Goal: Information Seeking & Learning: Learn about a topic

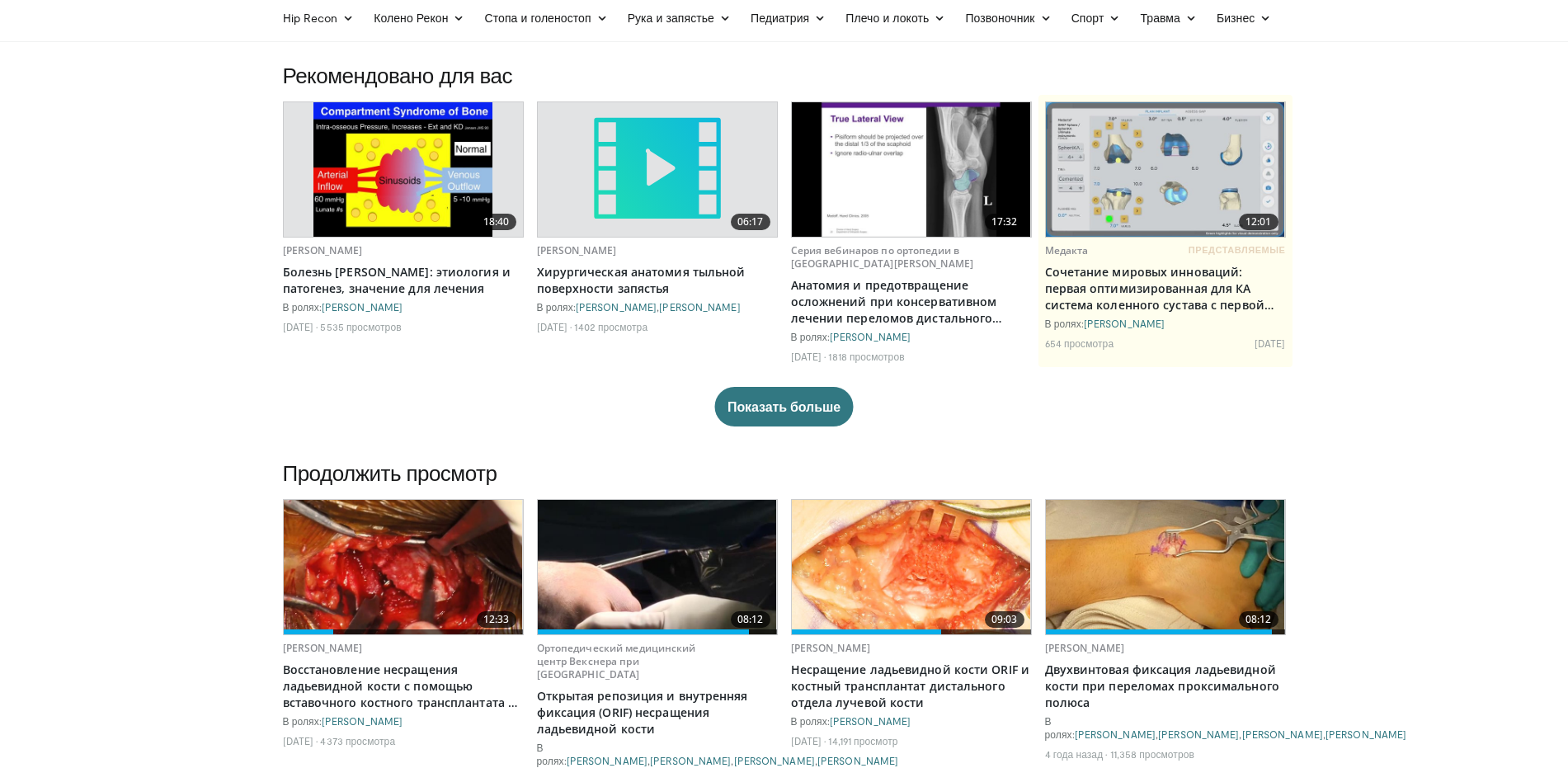
scroll to position [99, 0]
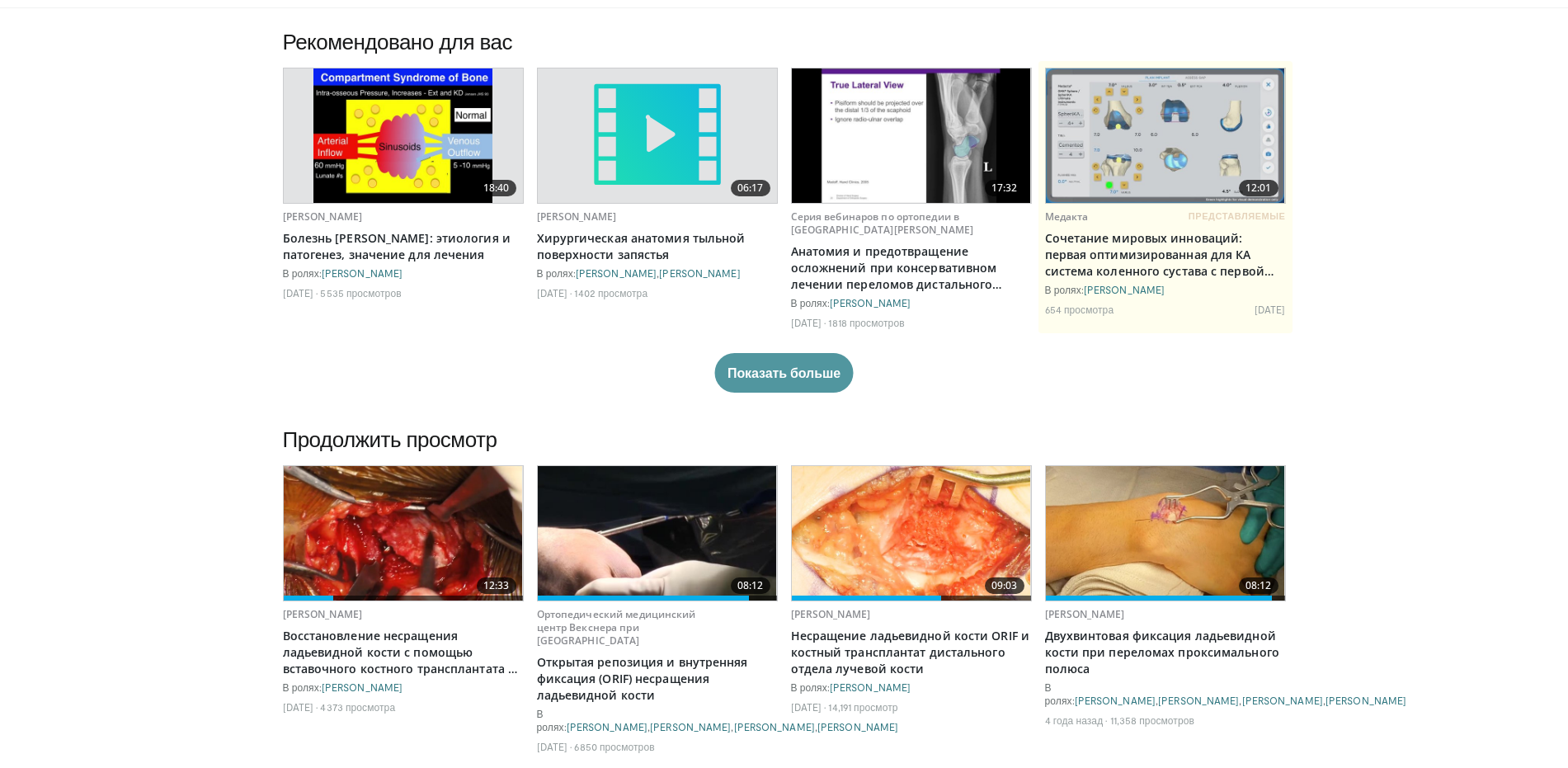
click at [729, 381] on font "Показать больше" at bounding box center [784, 373] width 113 height 16
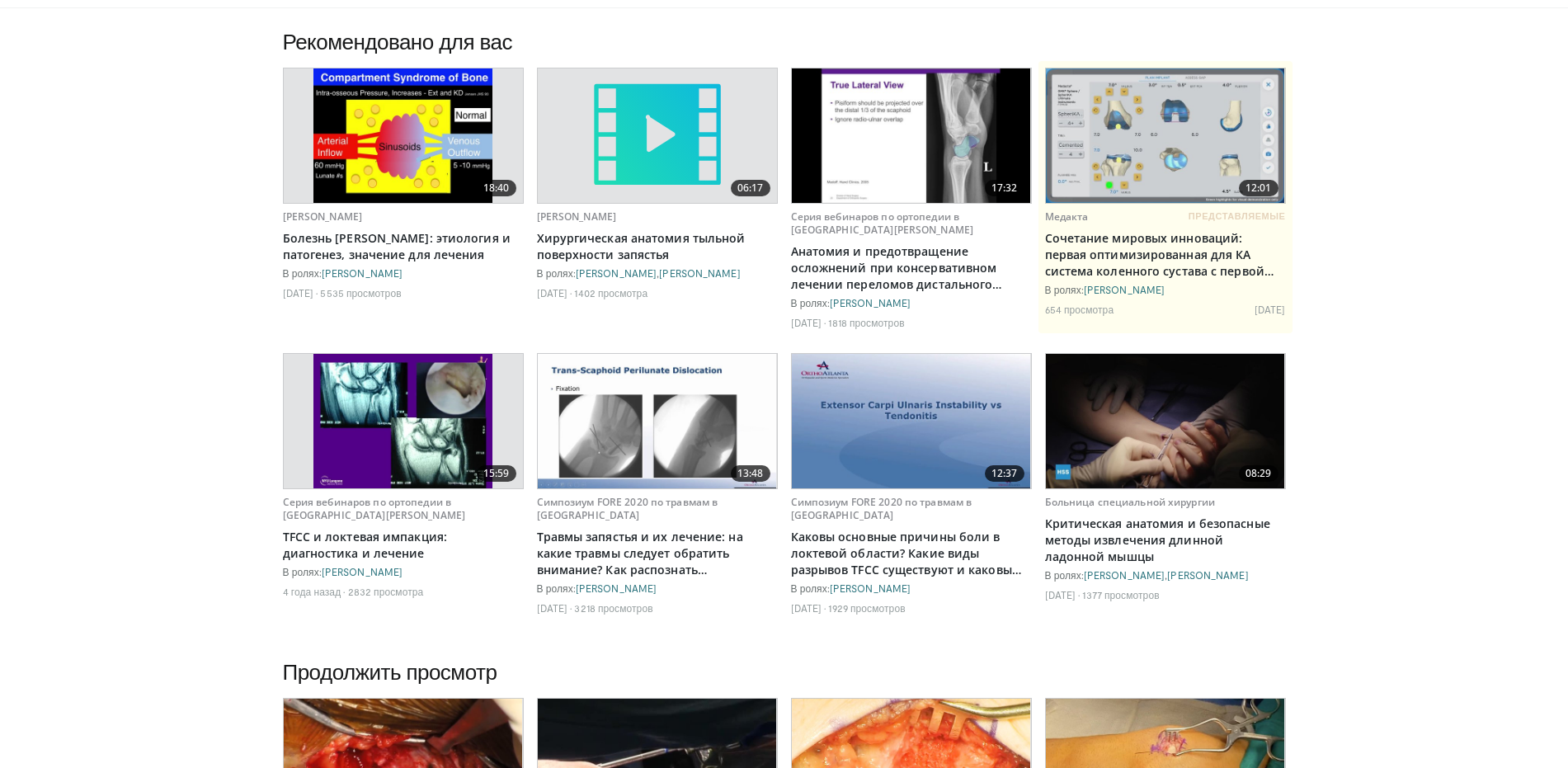
click at [625, 430] on img at bounding box center [657, 421] width 239 height 134
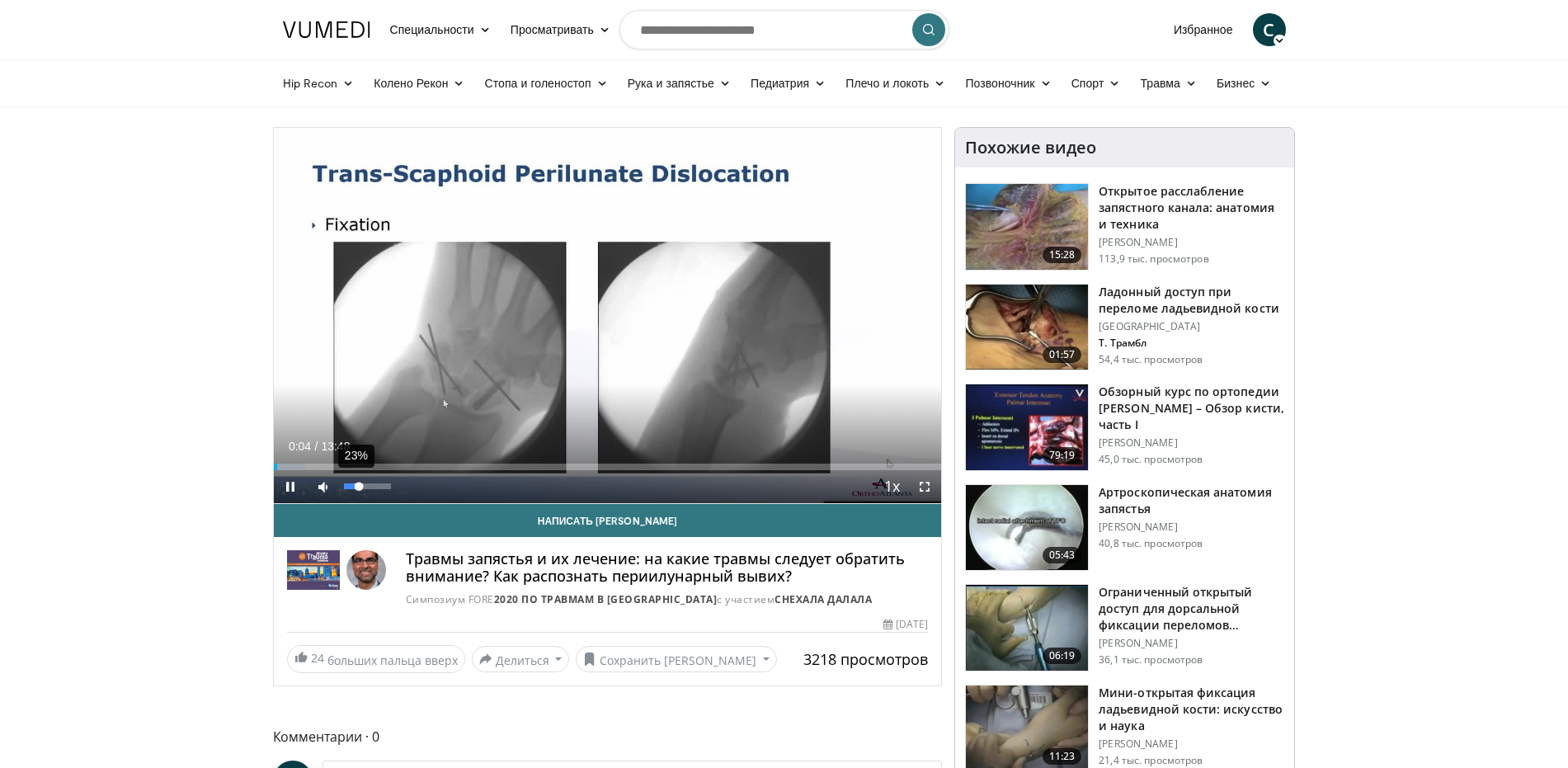
click at [355, 489] on div "Volume Level" at bounding box center [352, 486] width 16 height 6
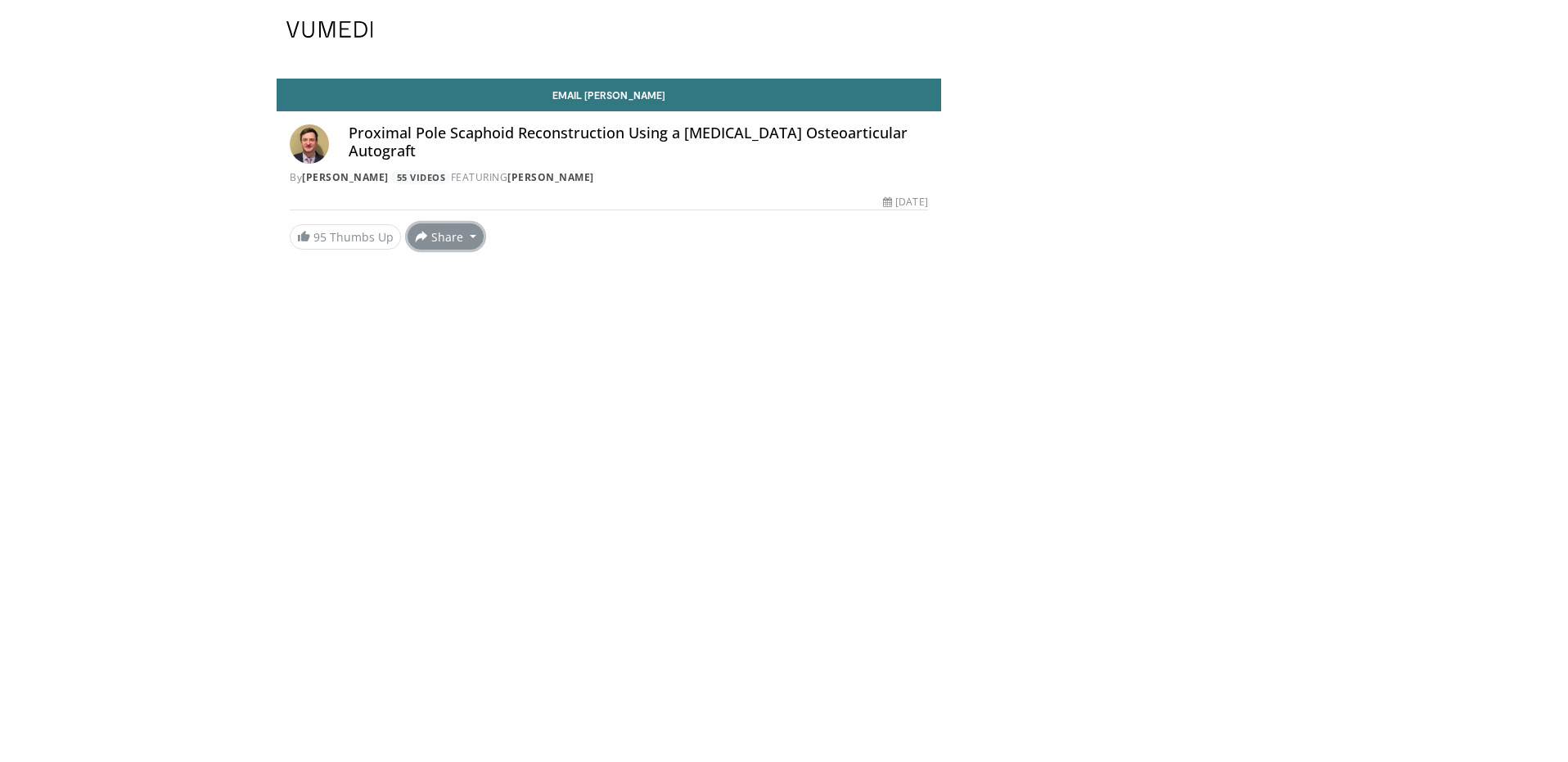
click at [444, 231] on button "Share" at bounding box center [446, 236] width 76 height 26
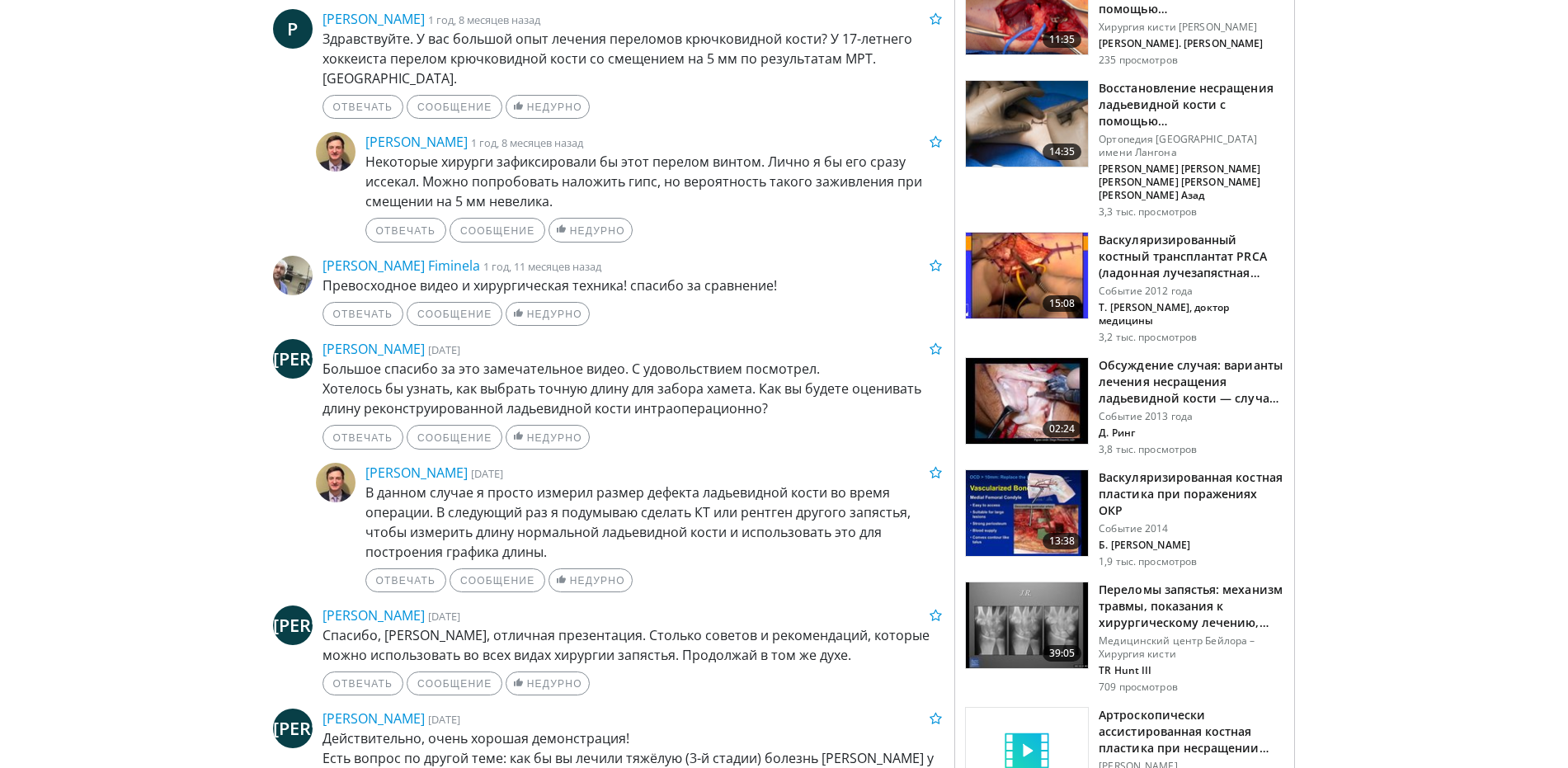
scroll to position [1088, 0]
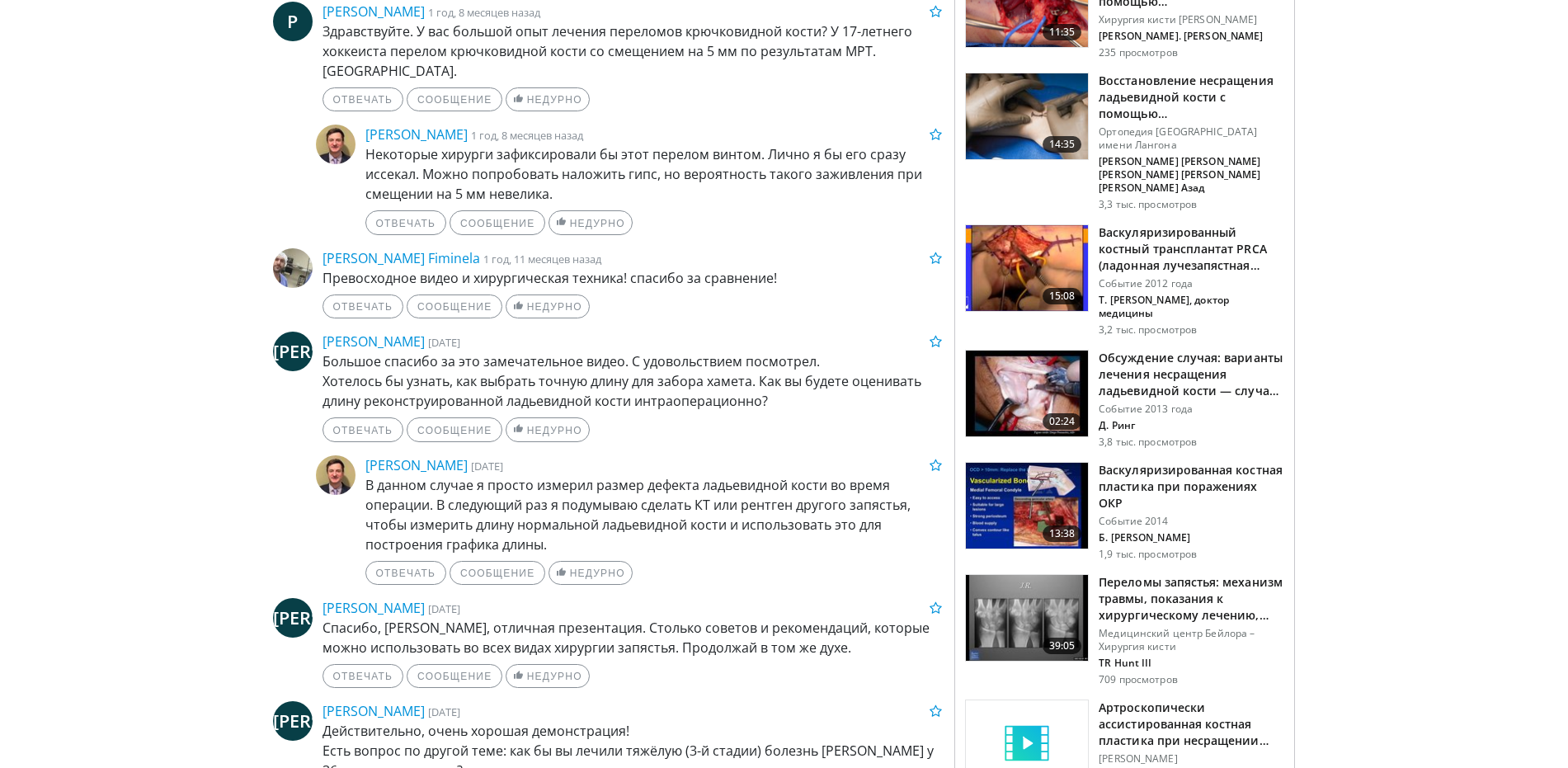
click at [1024, 353] on img at bounding box center [1027, 393] width 122 height 86
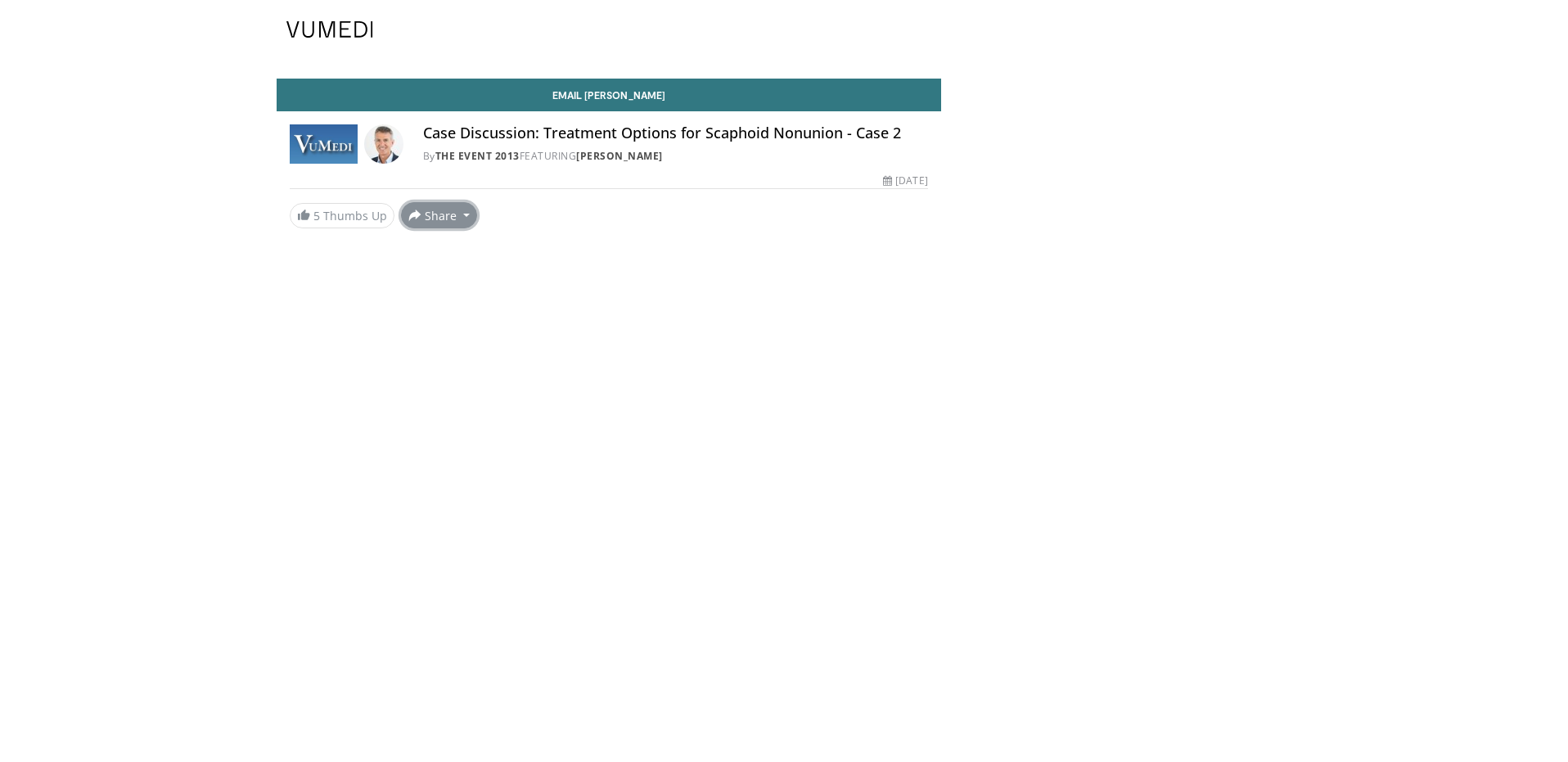
click at [429, 210] on button "Share" at bounding box center [439, 215] width 76 height 26
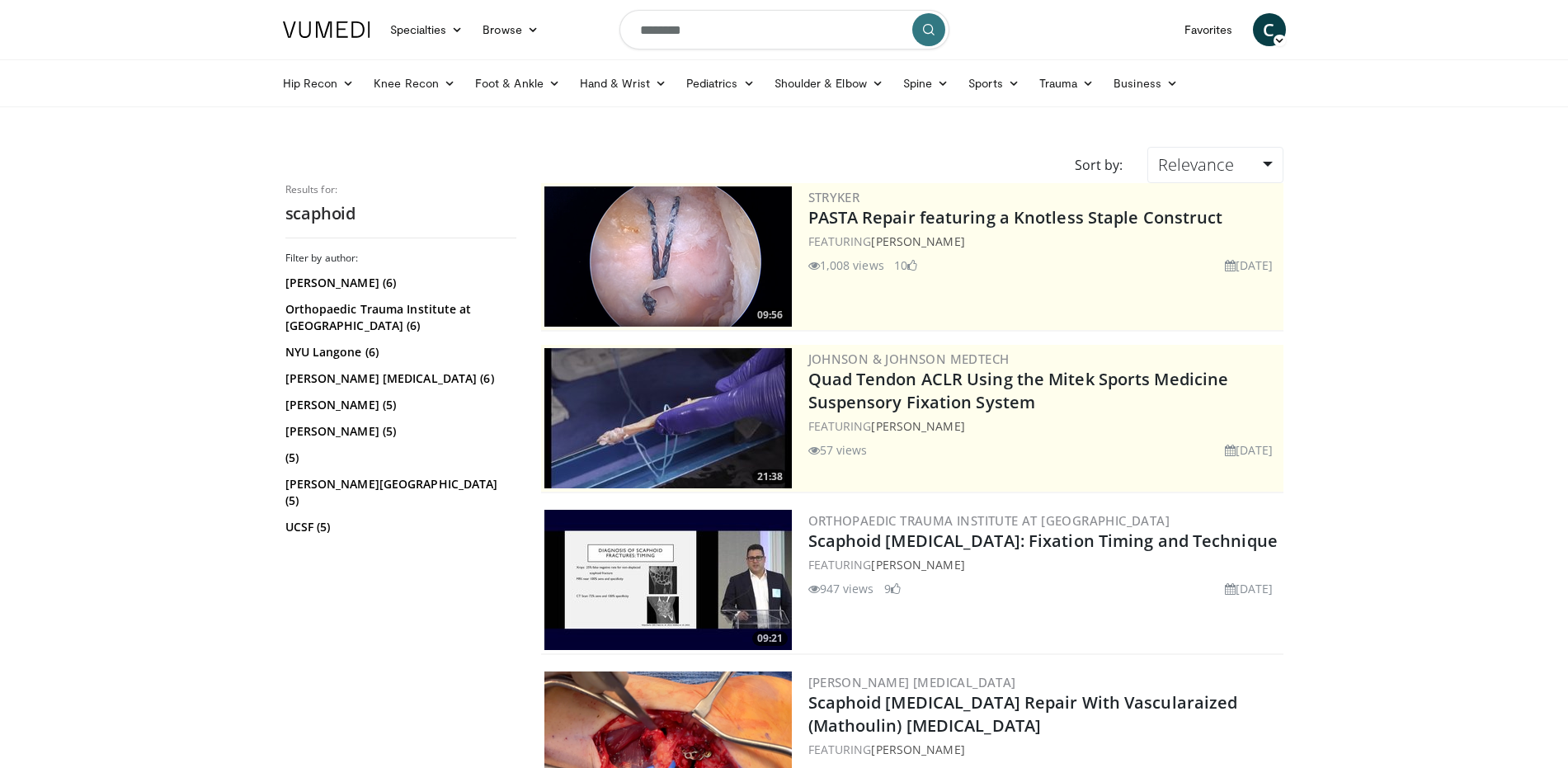
scroll to position [2871, 0]
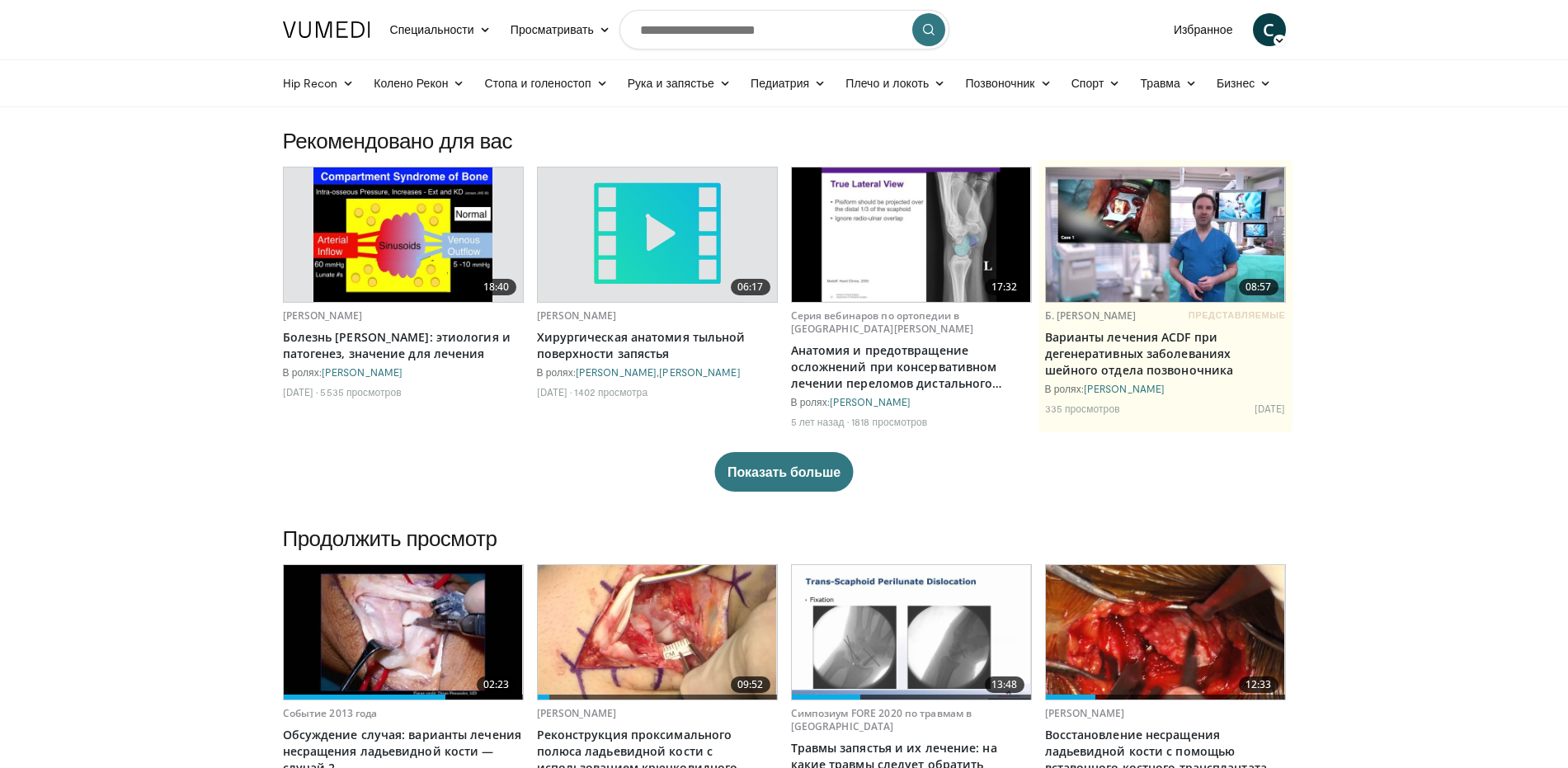
click at [869, 654] on img at bounding box center [911, 632] width 239 height 134
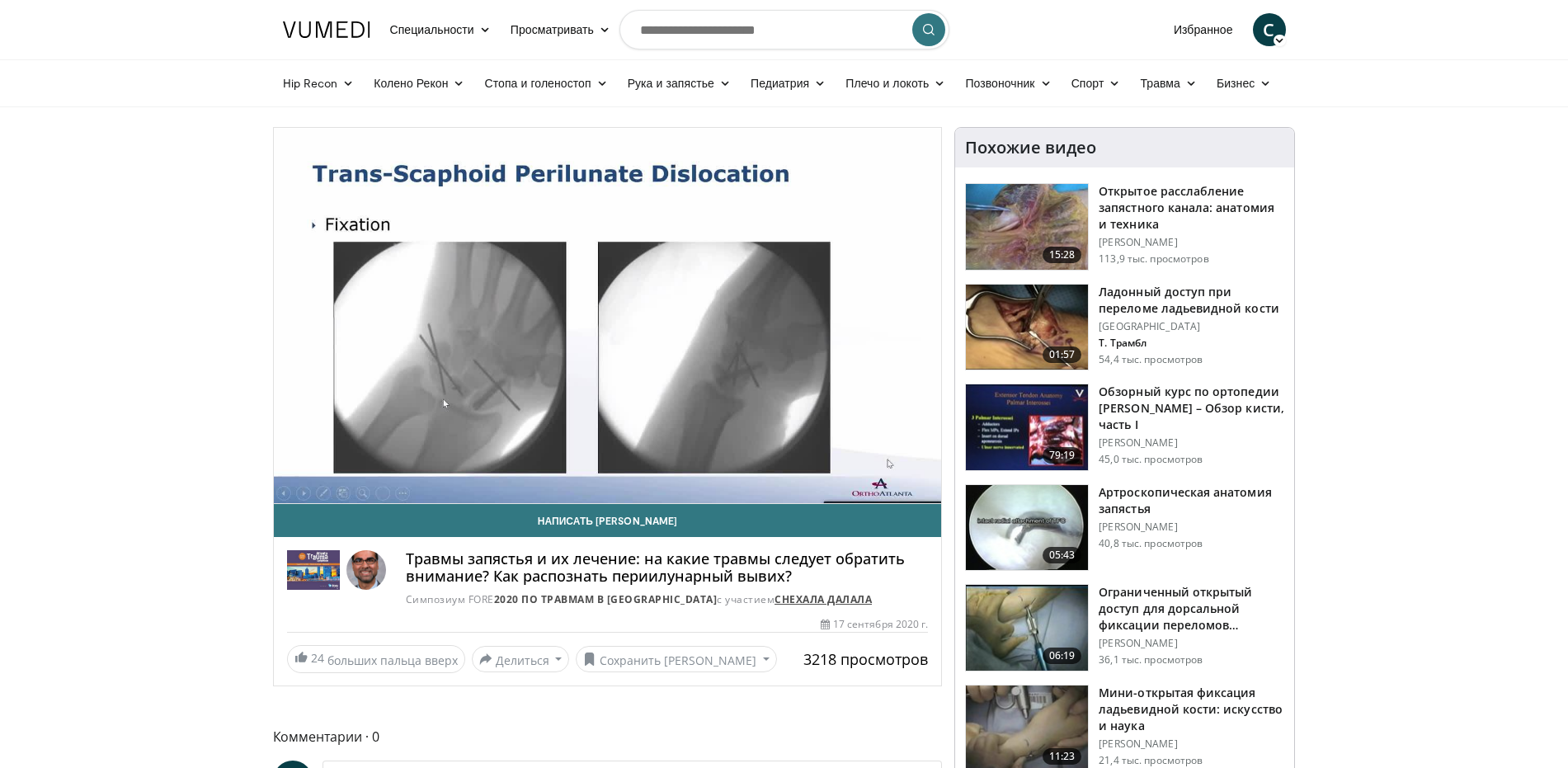
click at [782, 599] on font "Снехала Далала" at bounding box center [823, 599] width 98 height 14
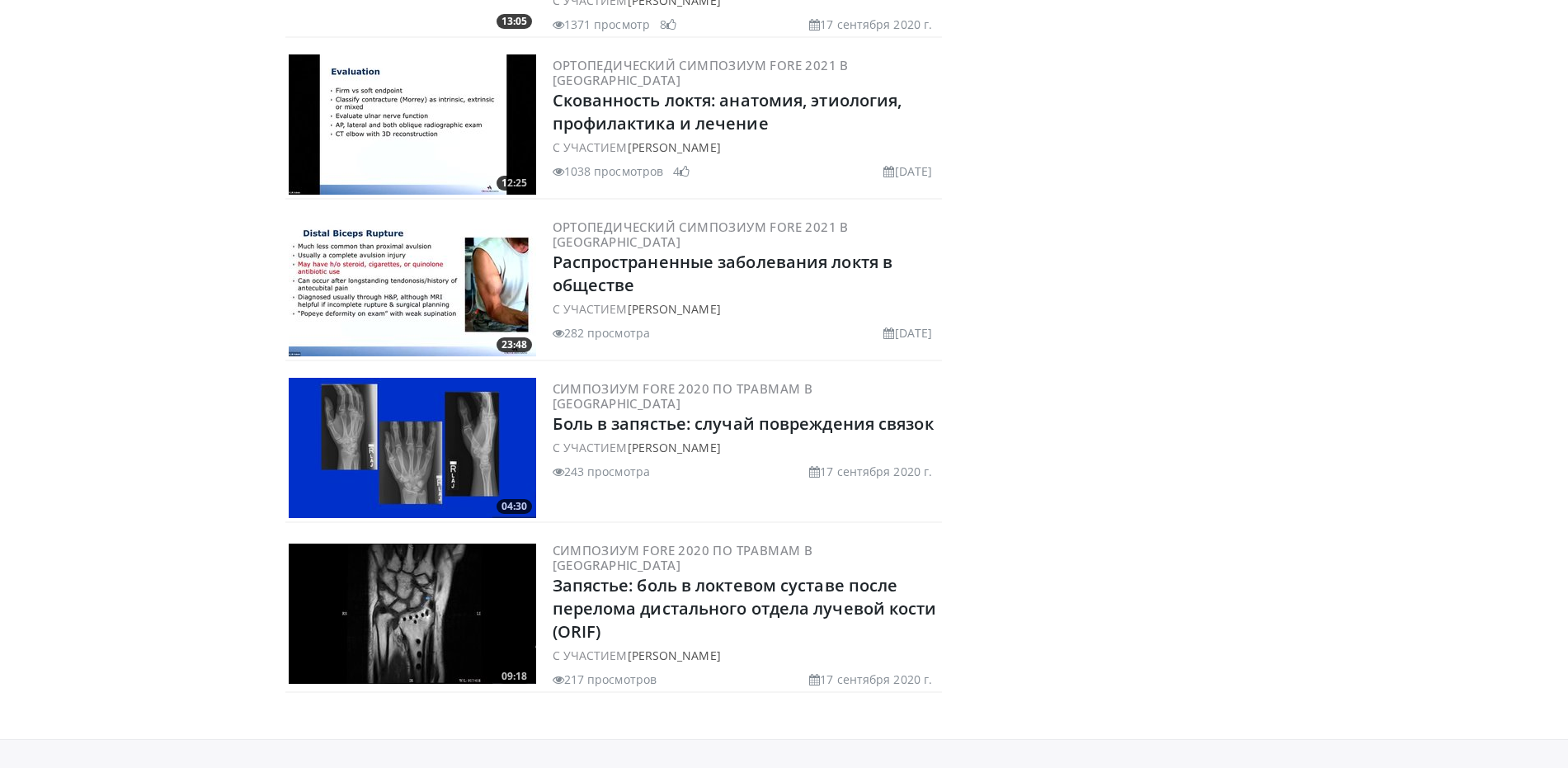
scroll to position [1564, 0]
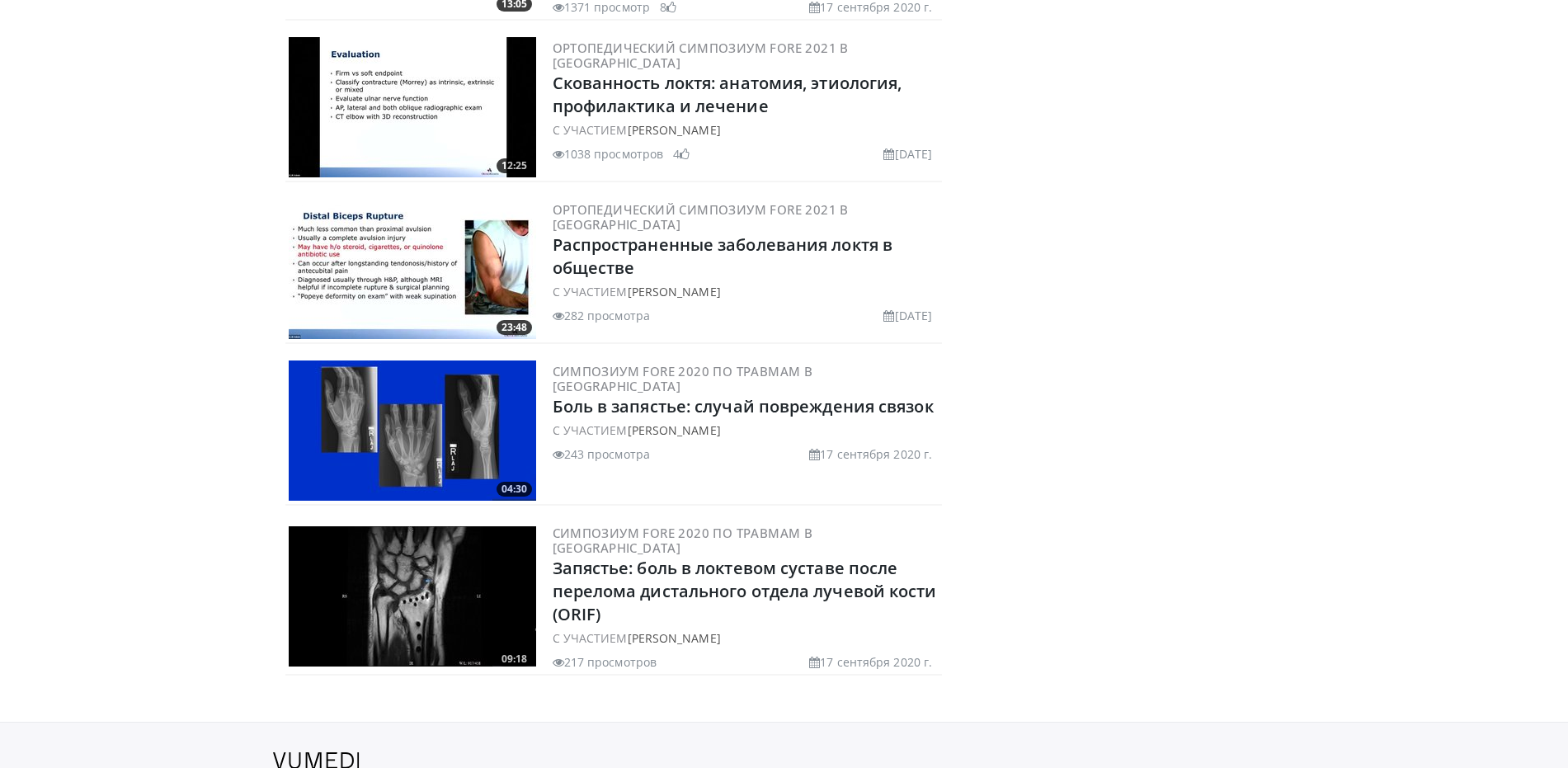
click at [482, 367] on img at bounding box center [412, 431] width 247 height 140
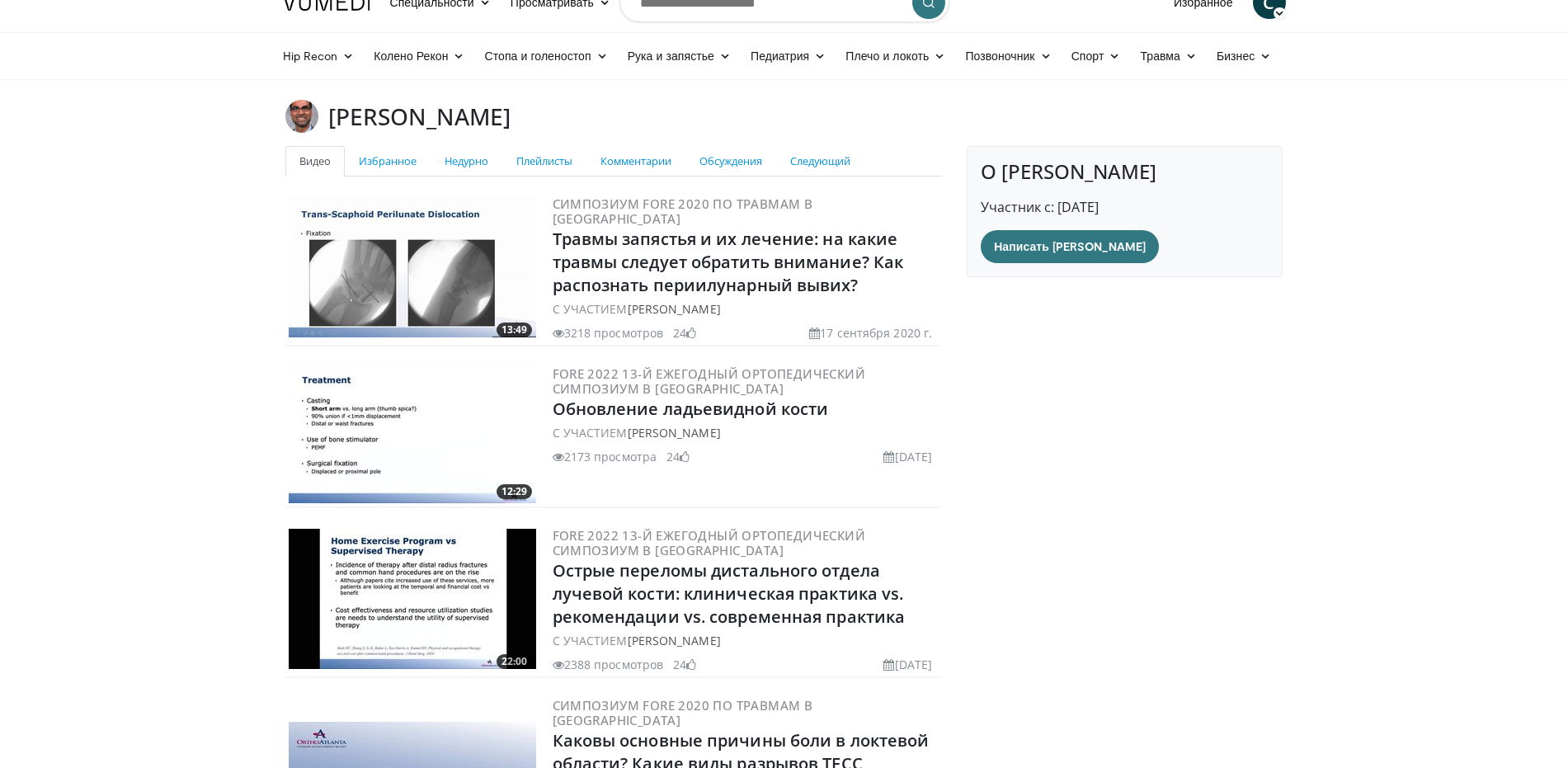
scroll to position [0, 0]
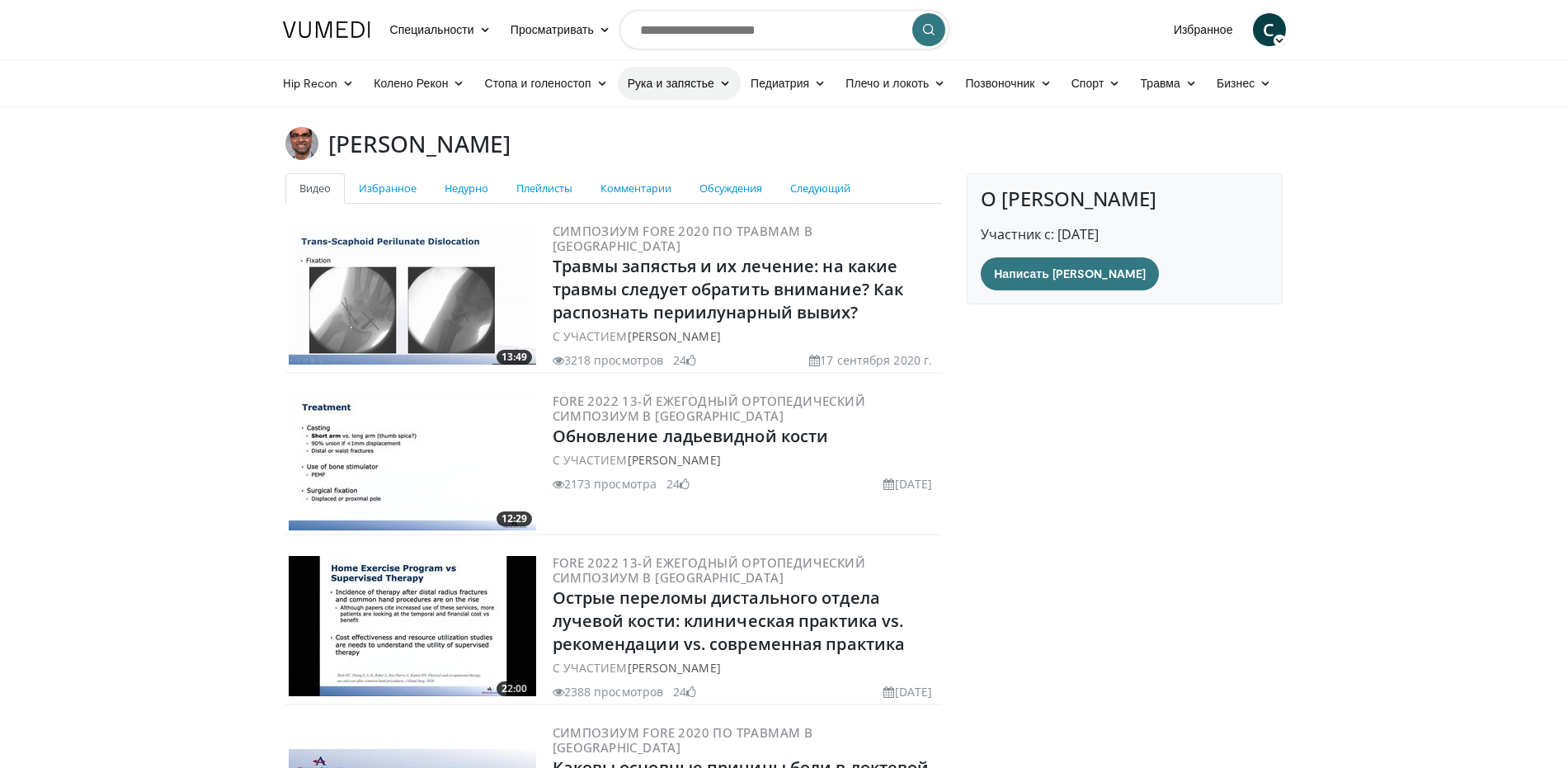
click at [654, 80] on font "Рука и запястье" at bounding box center [671, 83] width 87 height 14
click at [668, 117] on link "Рука" at bounding box center [716, 121] width 196 height 27
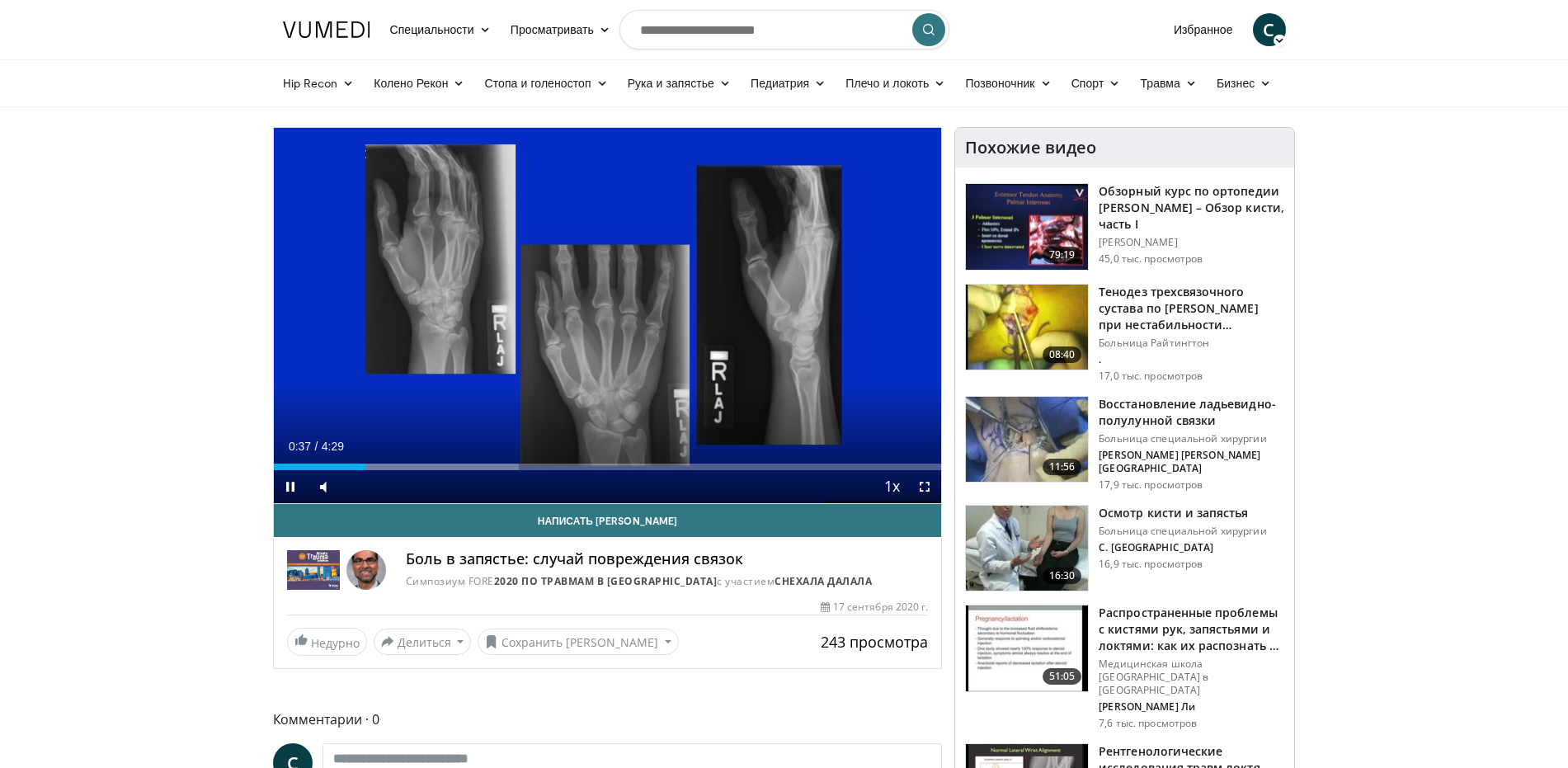
click at [469, 382] on div "10 seconds Tap to unmute" at bounding box center [608, 315] width 668 height 376
click at [372, 429] on div "10 seconds Tap to unmute" at bounding box center [608, 315] width 668 height 376
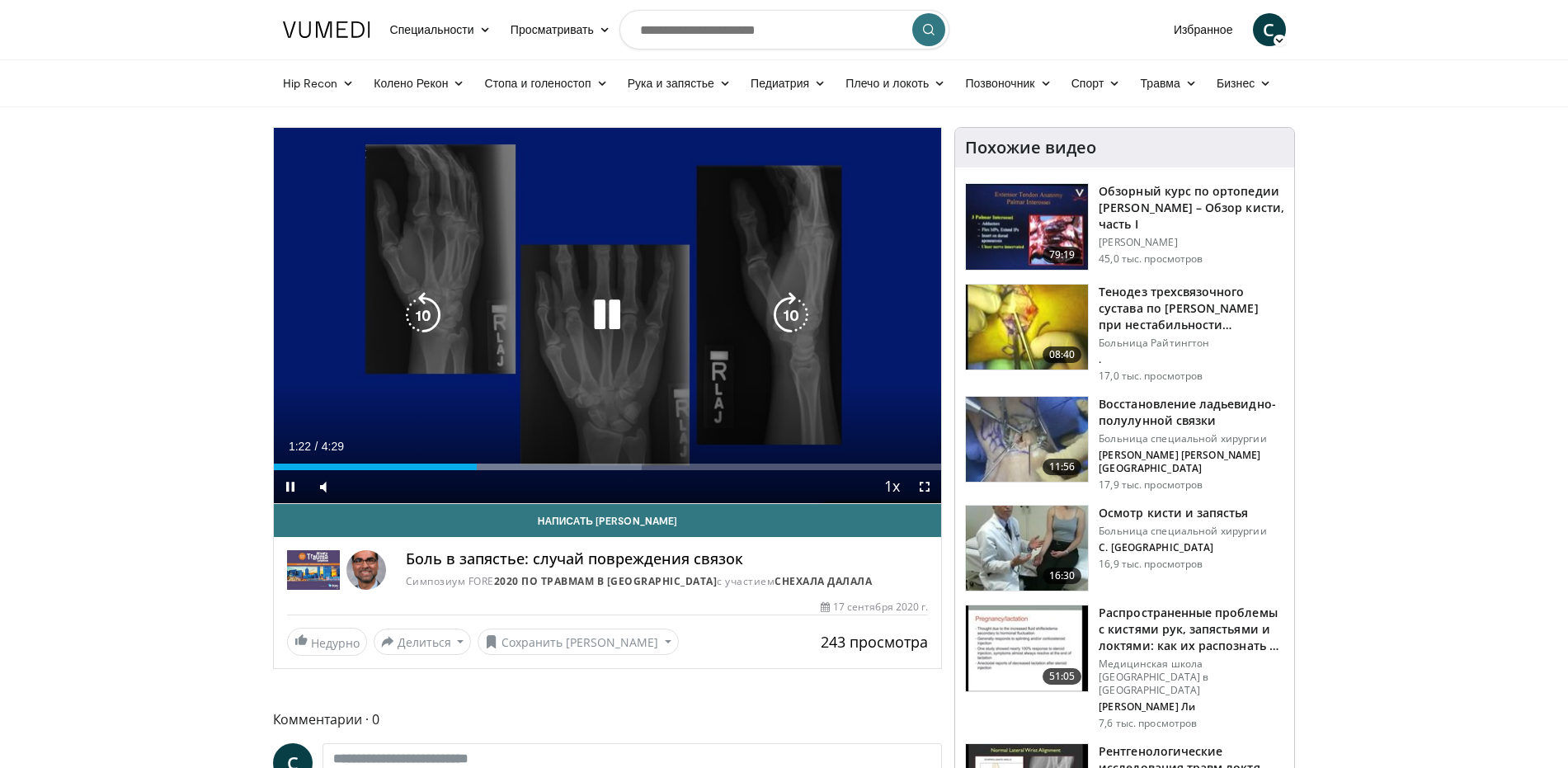
click at [649, 354] on div "10 seconds Tap to unmute" at bounding box center [608, 315] width 668 height 376
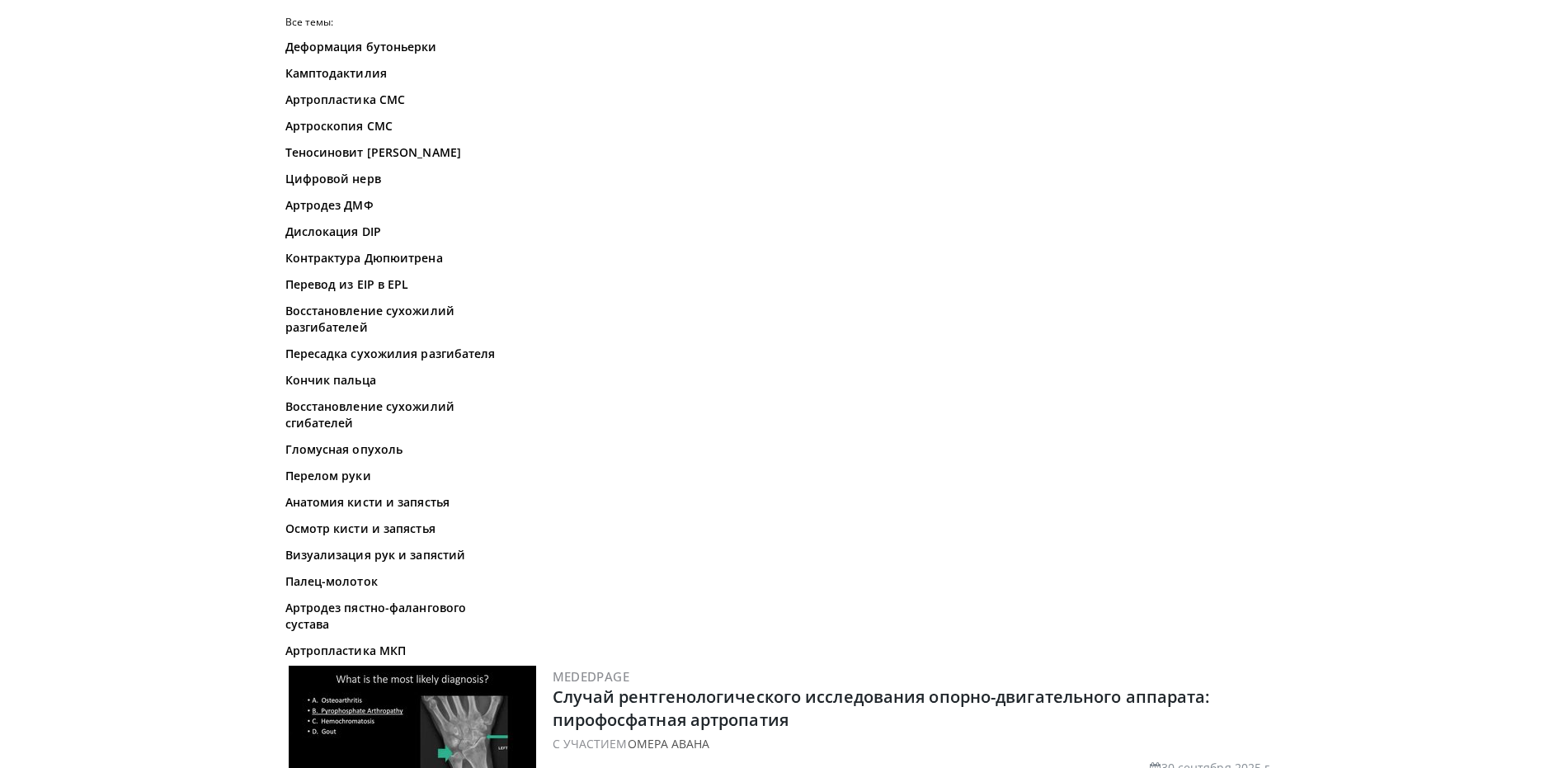
scroll to position [297, 0]
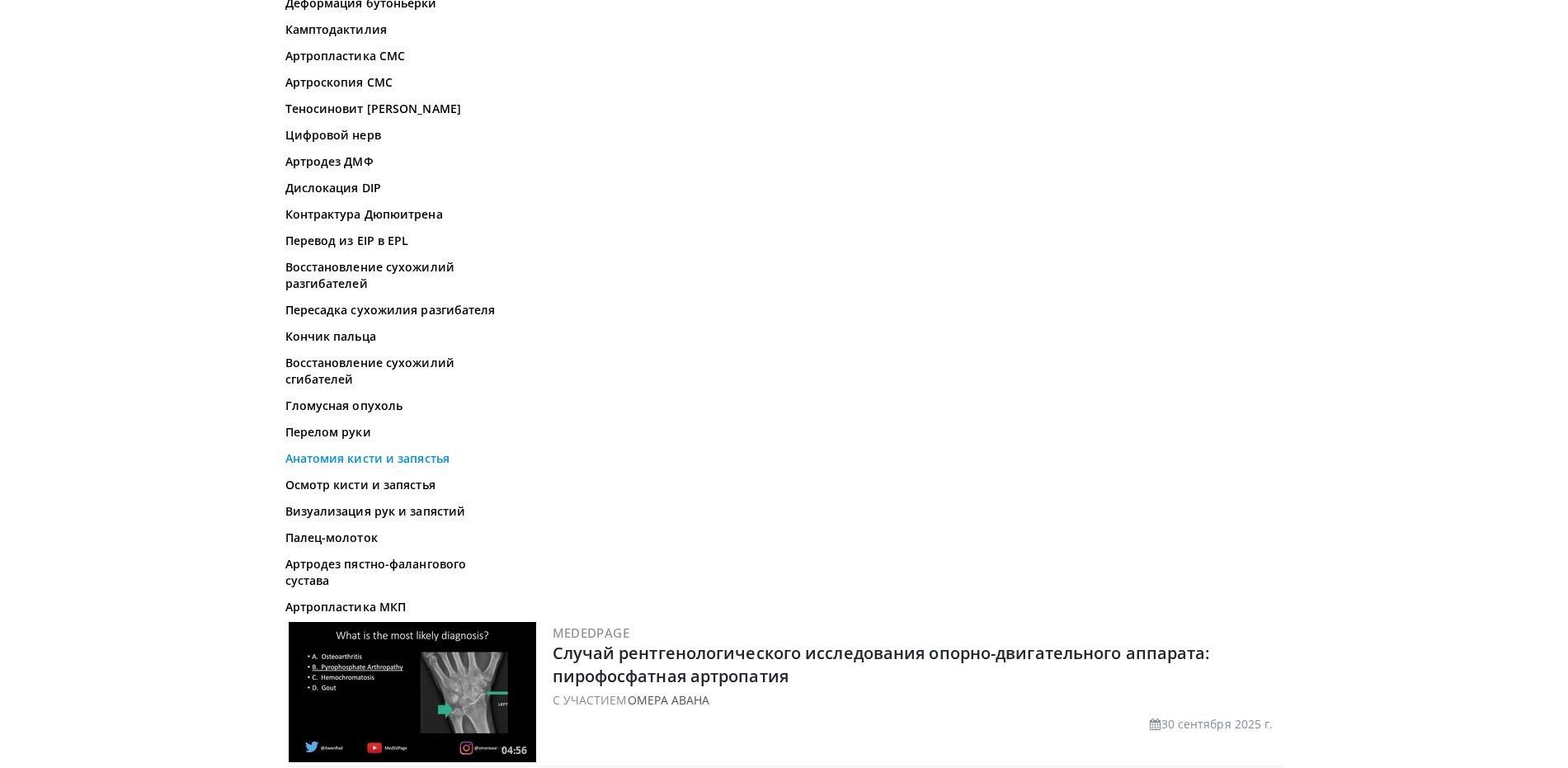
click at [339, 466] on font "Анатомия кисти и запястья" at bounding box center [368, 458] width 165 height 16
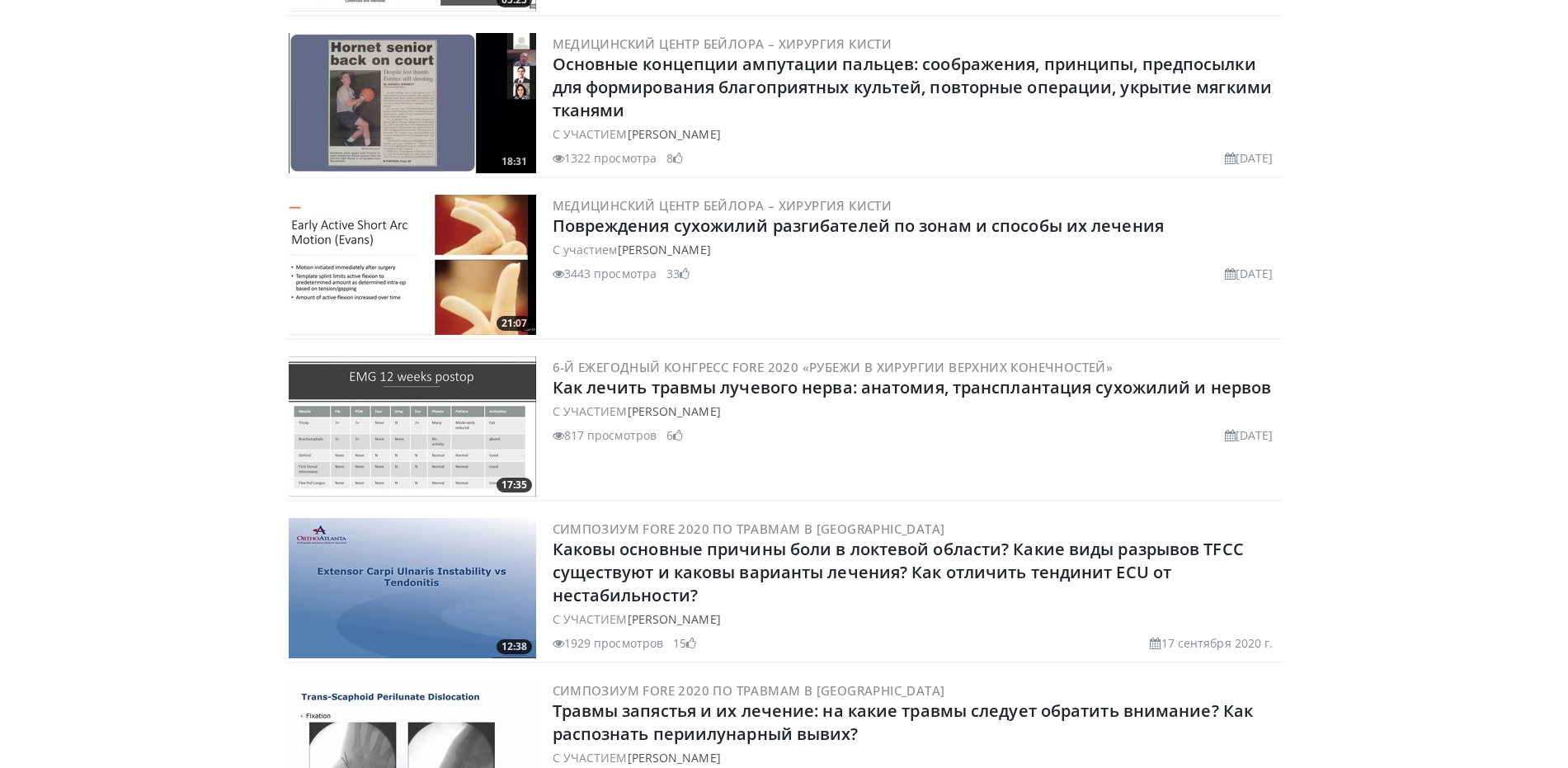
scroll to position [3266, 0]
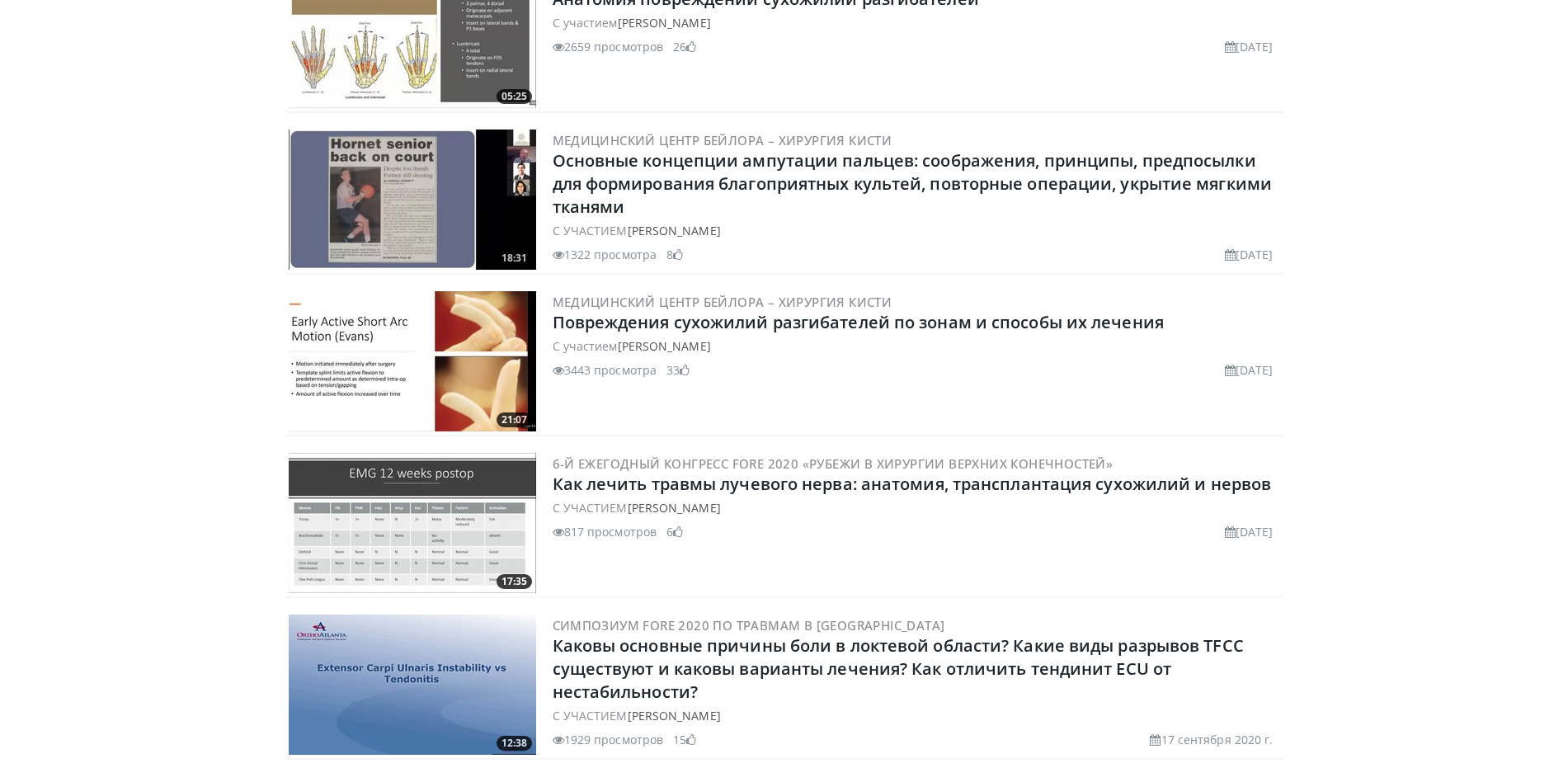
scroll to position [3358, 0]
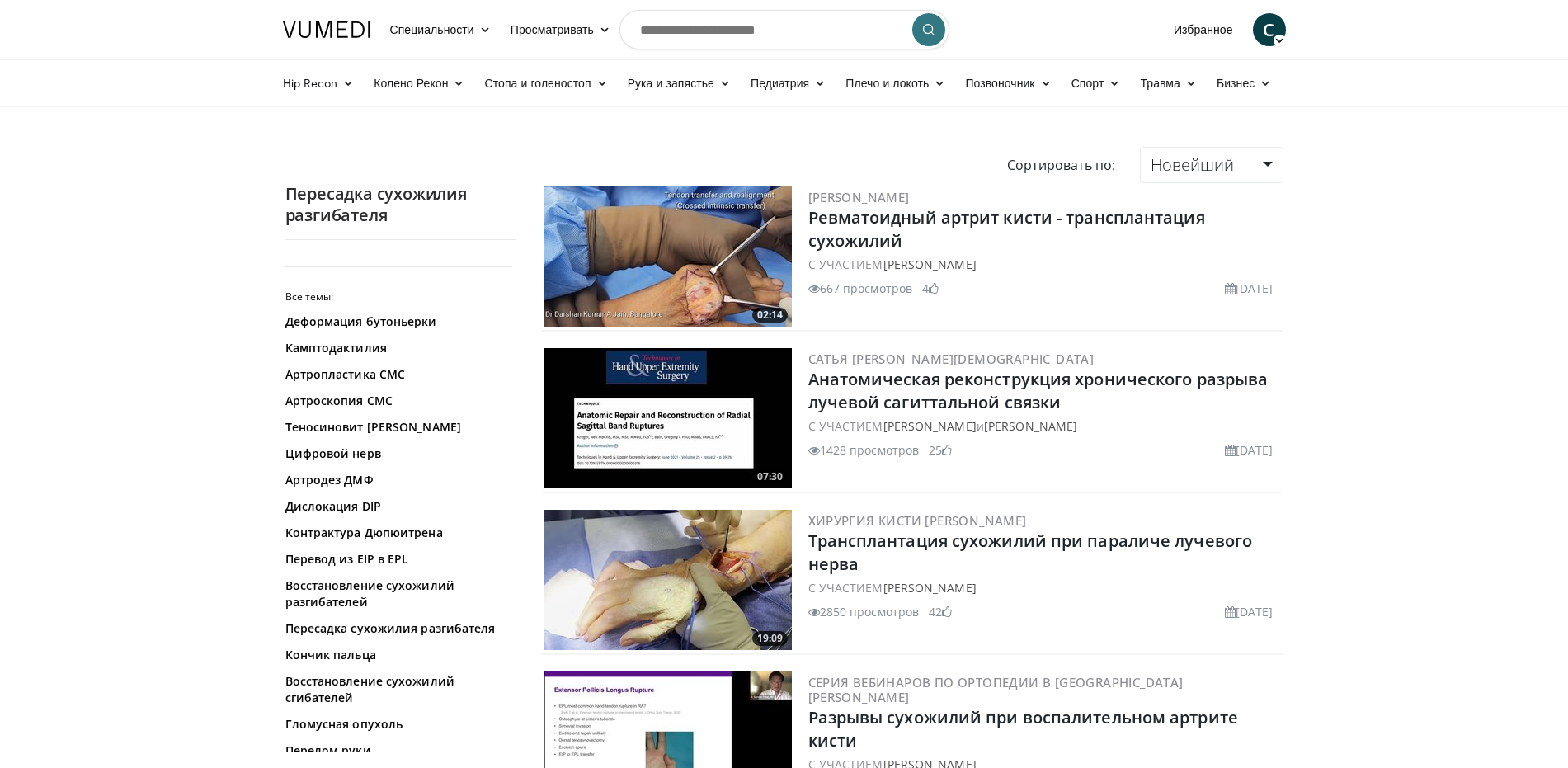
click at [710, 289] on img at bounding box center [667, 256] width 247 height 140
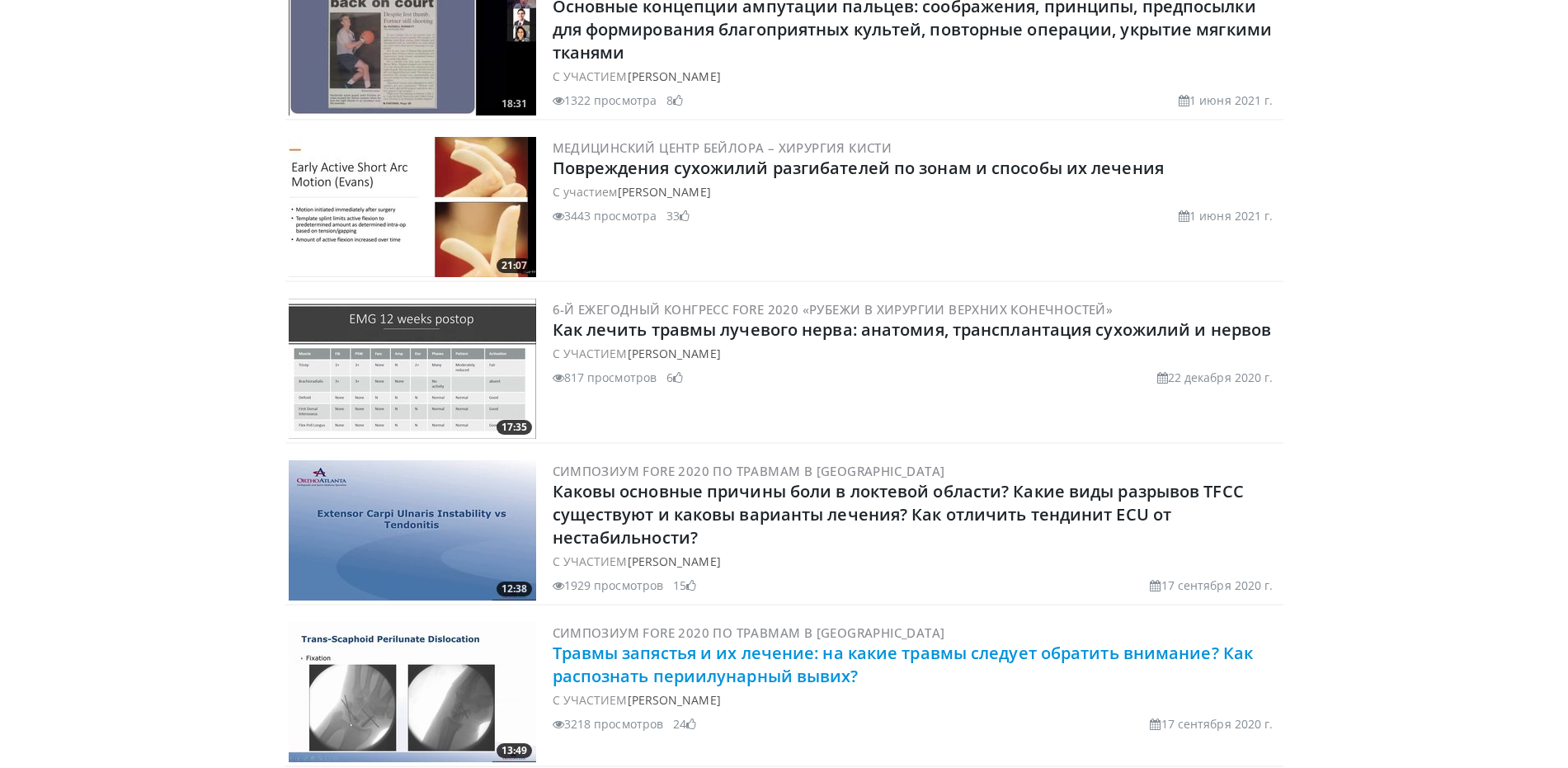
scroll to position [3564, 0]
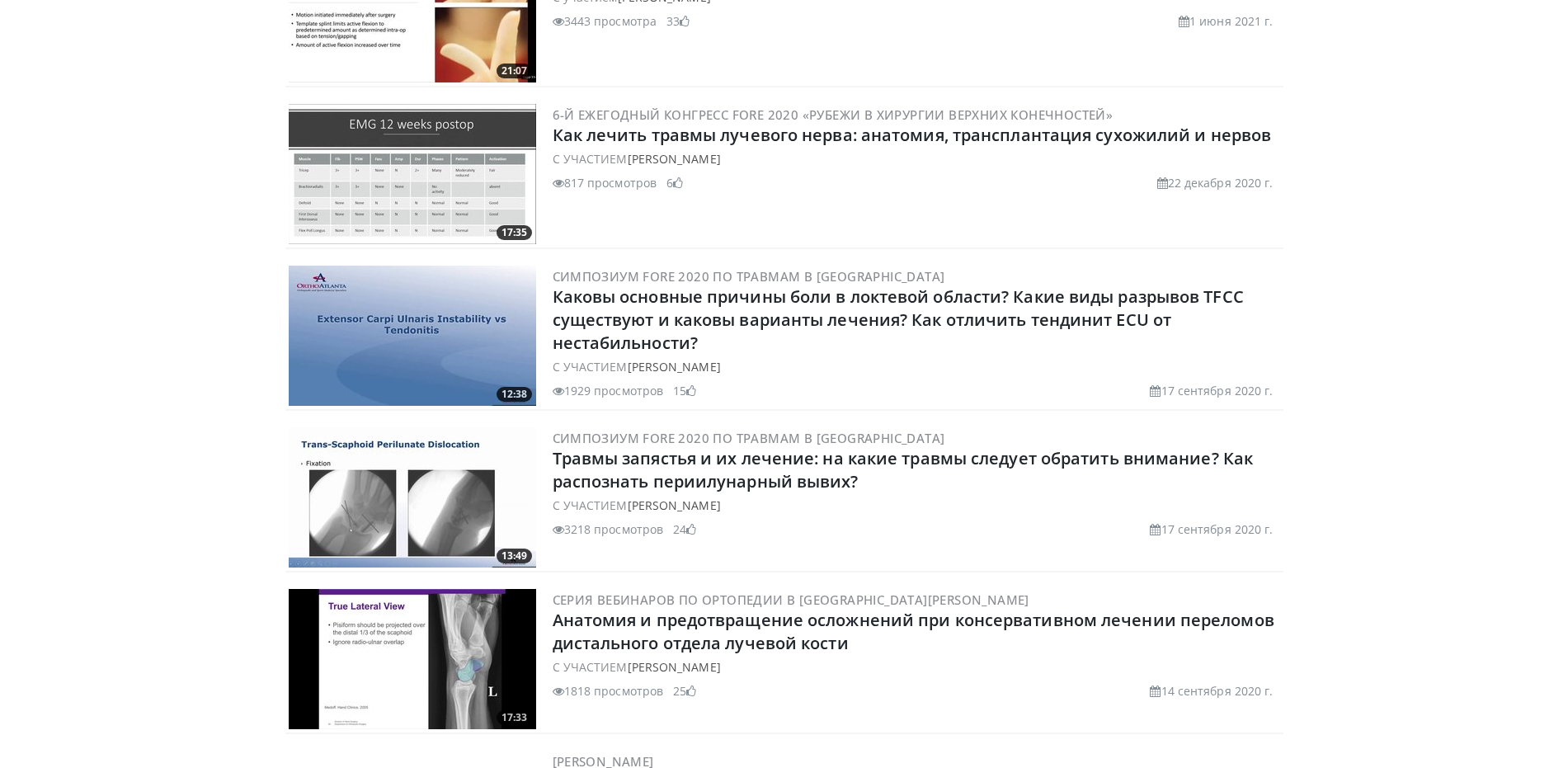
click at [845, 767] on font "Хирургическая анатомия тыльной поверхности запястья" at bounding box center [794, 782] width 484 height 23
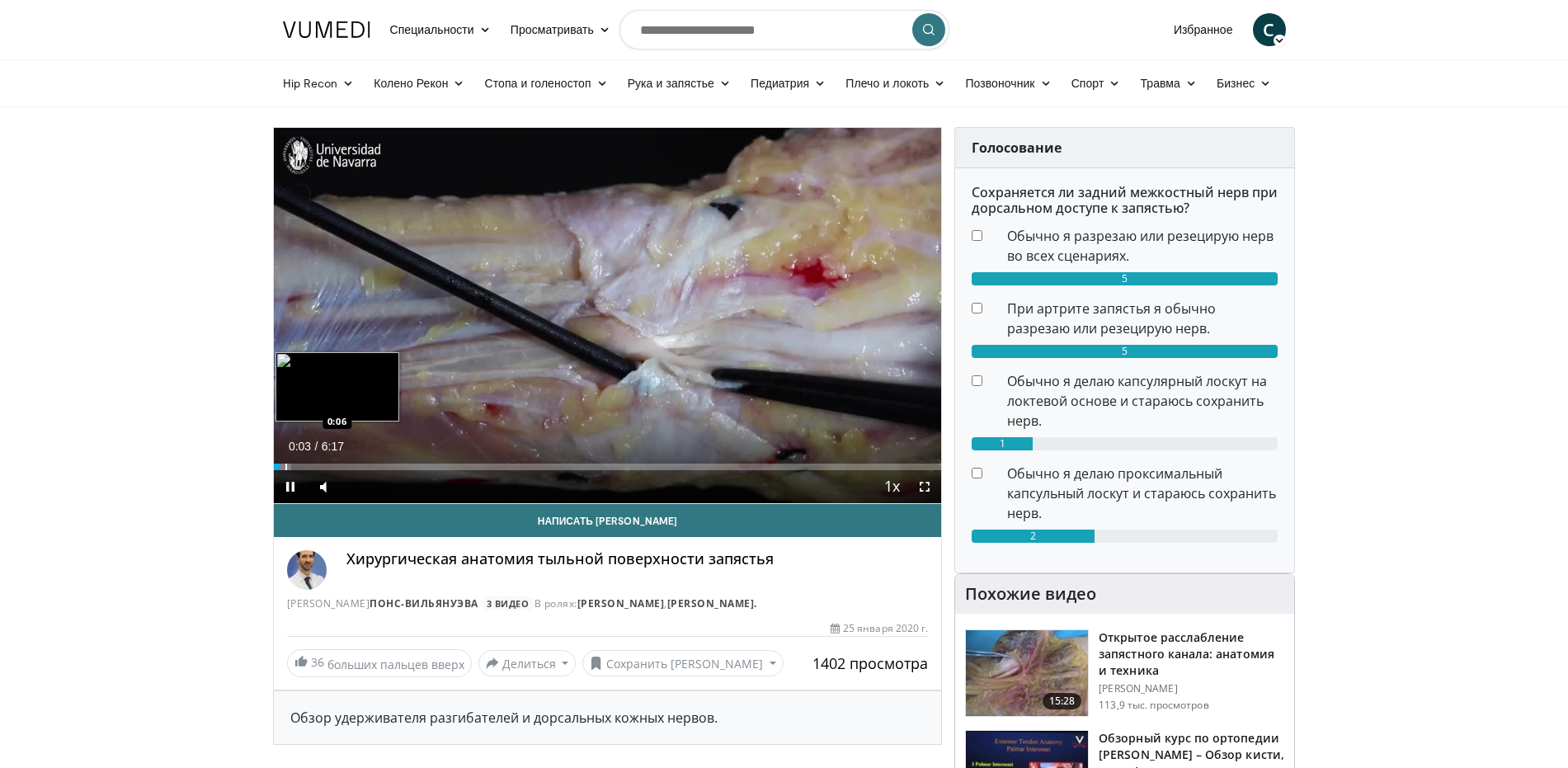
click at [286, 463] on div "Progress Bar" at bounding box center [287, 466] width 2 height 7
click at [322, 467] on div "Progress Bar" at bounding box center [323, 466] width 2 height 7
